Goal: Task Accomplishment & Management: Use online tool/utility

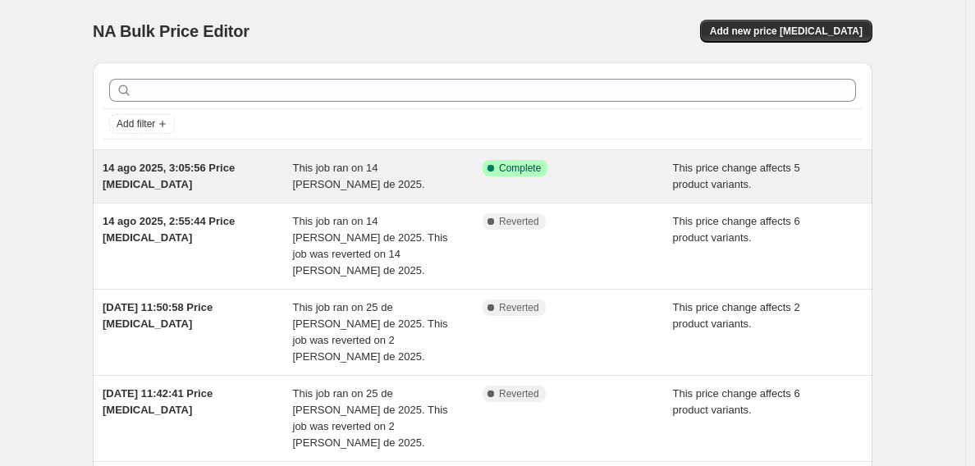
click at [332, 171] on span "This job ran on 14 de agosto de 2025." at bounding box center [359, 176] width 132 height 29
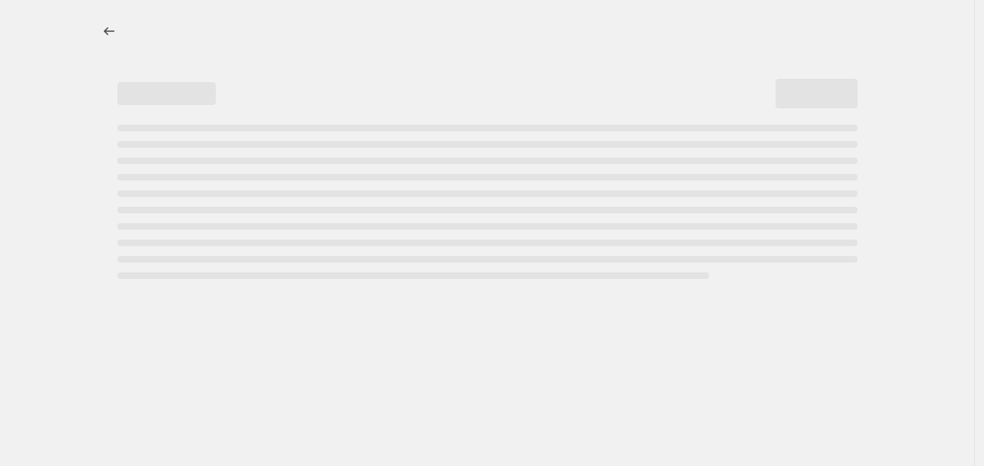
select select "ecap"
select select "no_change"
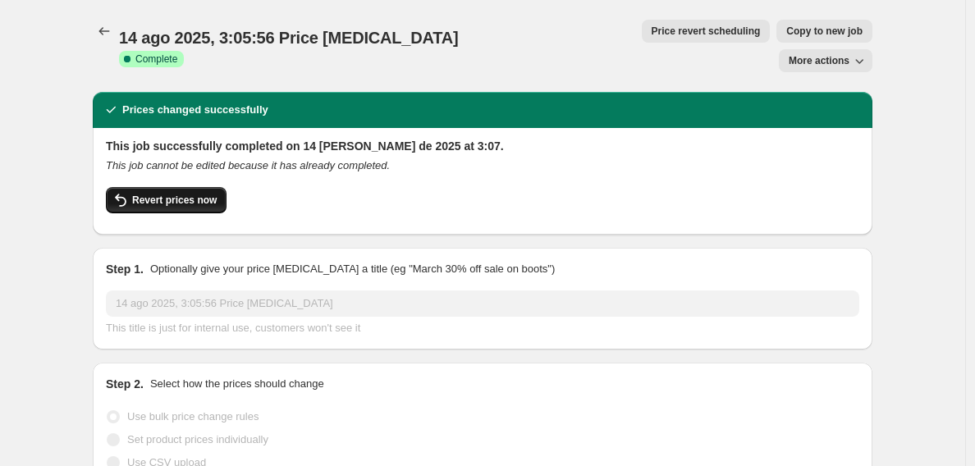
click at [176, 194] on span "Revert prices now" at bounding box center [174, 200] width 84 height 13
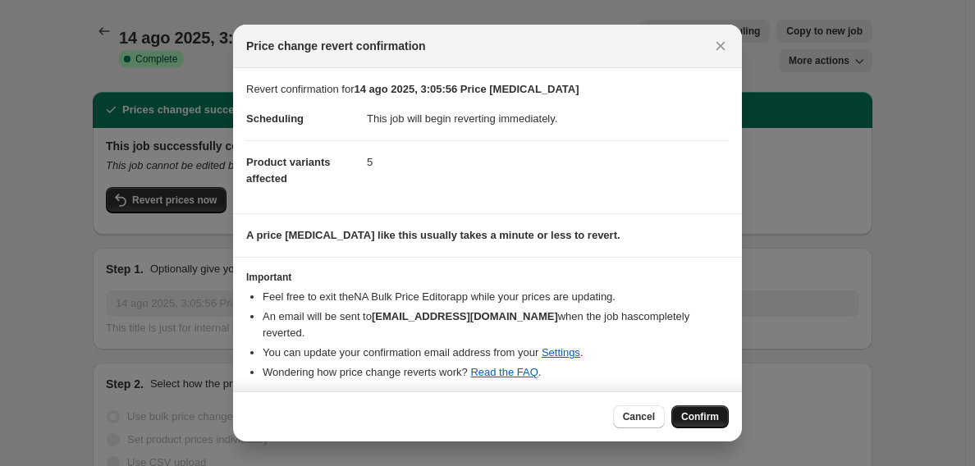
click at [706, 413] on span "Confirm" at bounding box center [700, 416] width 38 height 13
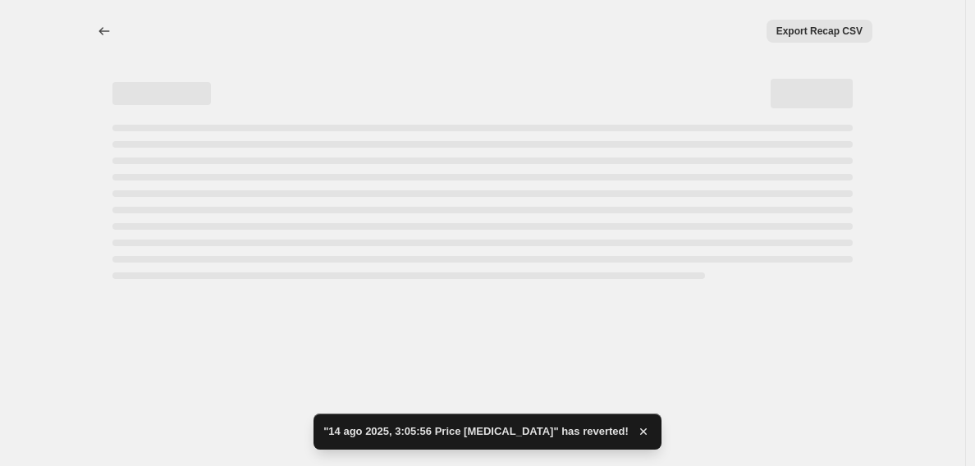
select select "ecap"
select select "no_change"
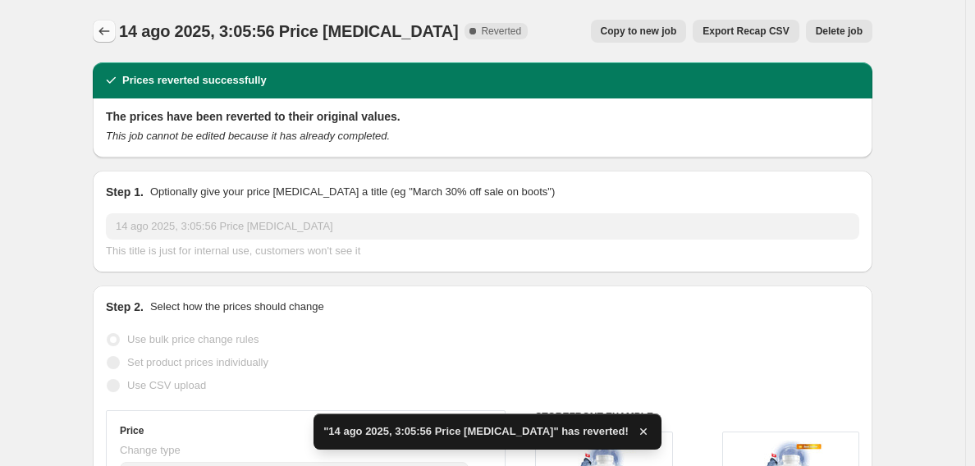
click at [116, 37] on button "Price change jobs" at bounding box center [104, 31] width 23 height 23
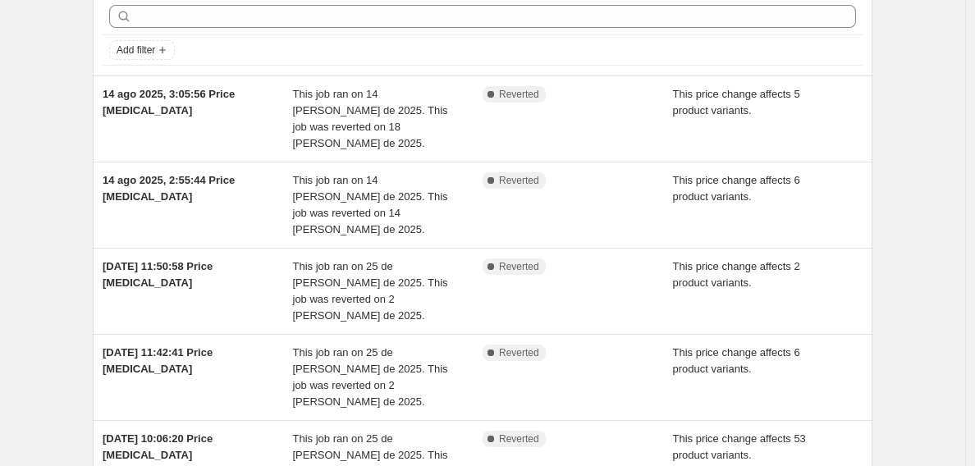
scroll to position [83, 0]
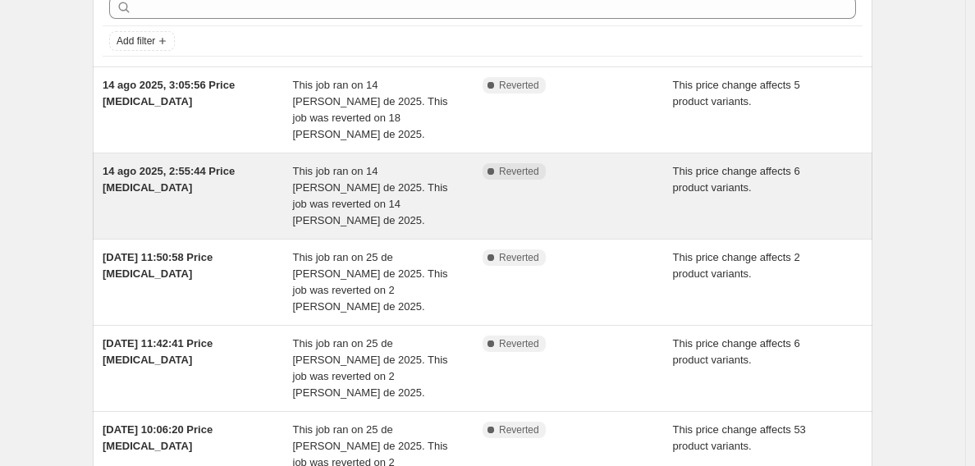
click at [205, 178] on div "14 ago 2025, 2:55:44 Price change job" at bounding box center [198, 196] width 190 height 66
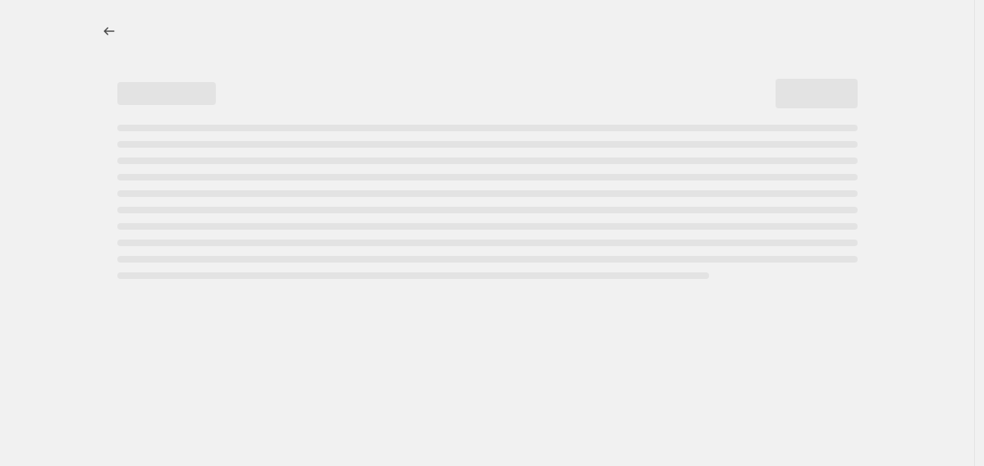
select select "ecap"
select select "no_change"
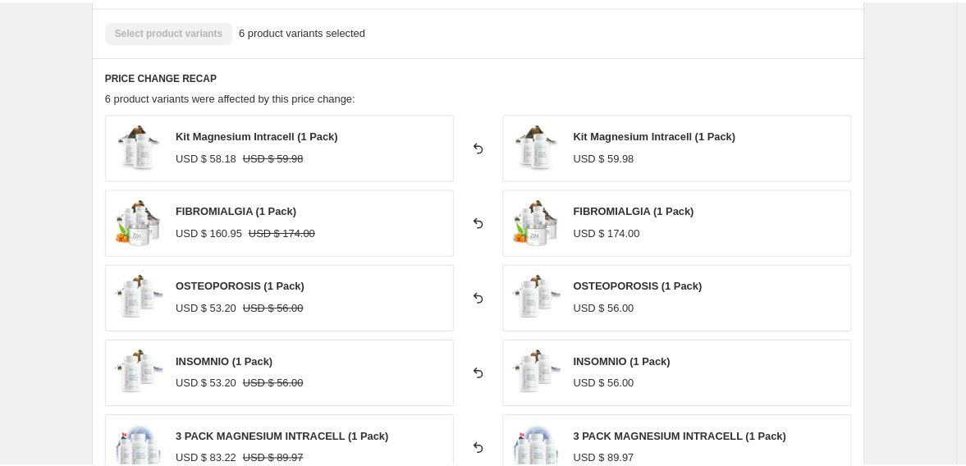
scroll to position [844, 0]
